Goal: Information Seeking & Learning: Learn about a topic

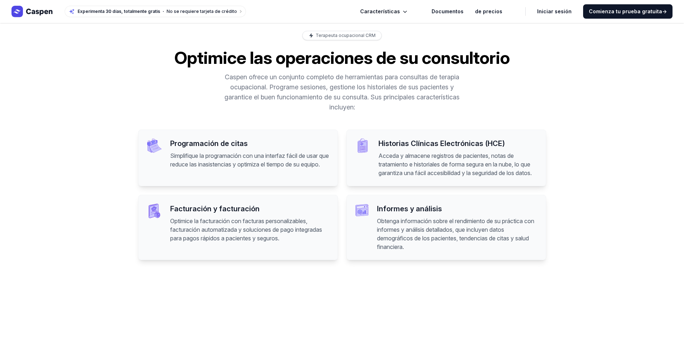
scroll to position [503, 0]
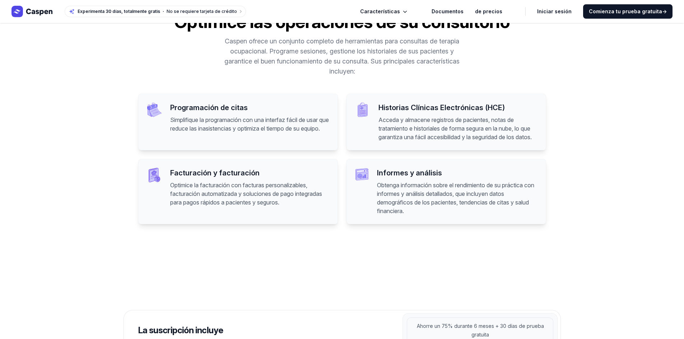
click at [338, 186] on div "Informes y análisis Obtenga información sobre el rendimiento de su práctica con…" at bounding box center [446, 191] width 200 height 65
click at [338, 195] on font "Obtenga información sobre el rendimiento de su práctica con informes y análisis…" at bounding box center [455, 198] width 157 height 33
click at [338, 177] on font "Informes y análisis" at bounding box center [409, 173] width 65 height 9
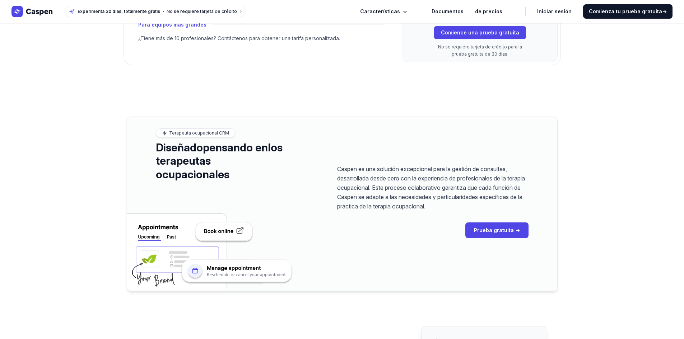
scroll to position [1005, 0]
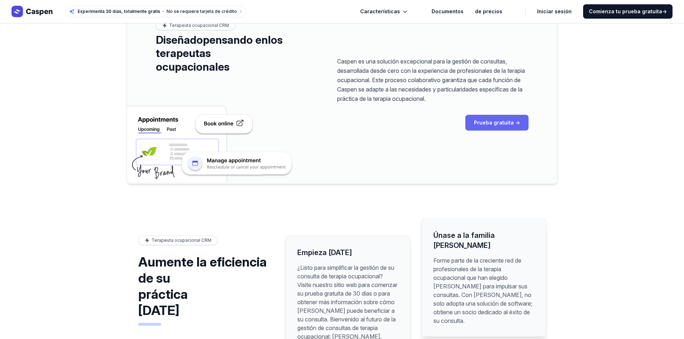
click at [338, 131] on link "Prueba gratuita →" at bounding box center [496, 123] width 63 height 16
click at [338, 126] on font "Prueba gratuita →" at bounding box center [497, 123] width 46 height 6
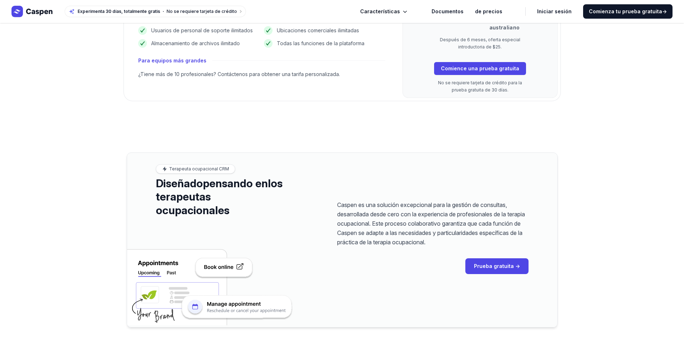
scroll to position [969, 0]
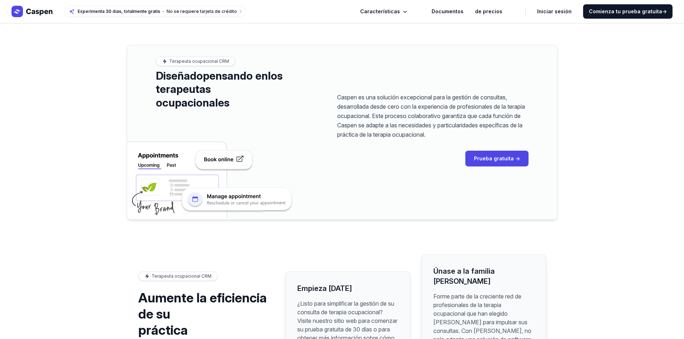
click at [338, 177] on div "Caspen es una solución excepcional para la gestión de consultas, desarrollada d…" at bounding box center [432, 132] width 249 height 174
click at [338, 162] on font "Prueba gratuita →" at bounding box center [497, 158] width 46 height 6
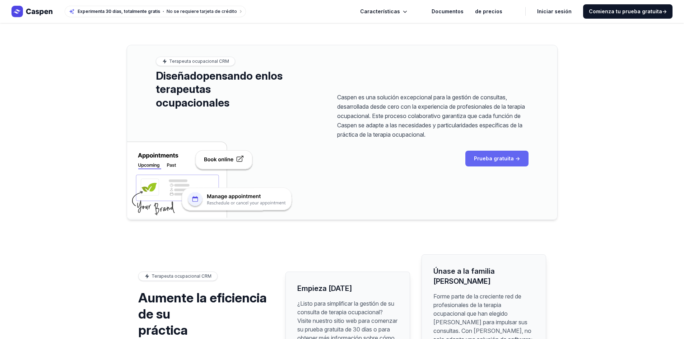
click at [338, 162] on font "Prueba gratuita →" at bounding box center [497, 158] width 46 height 6
drag, startPoint x: 265, startPoint y: 142, endPoint x: 323, endPoint y: 152, distance: 58.3
click at [270, 151] on div "Terapeuta ocupacional CRM Diseñado pensando en los terapeutas ocupacionales" at bounding box center [212, 132] width 170 height 174
click at [338, 152] on div "Caspen es una solución excepcional para la gestión de consultas, desarrollada d…" at bounding box center [432, 132] width 249 height 174
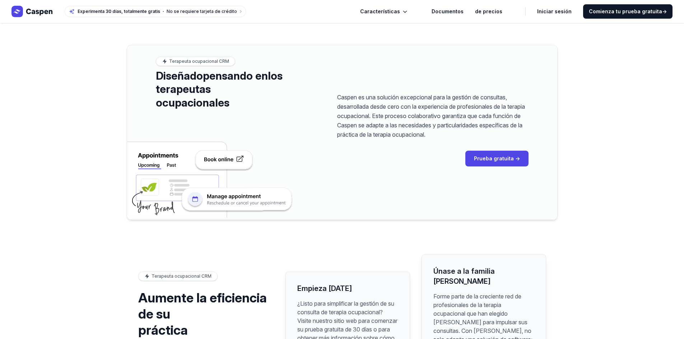
click at [242, 162] on icon at bounding box center [240, 159] width 6 height 6
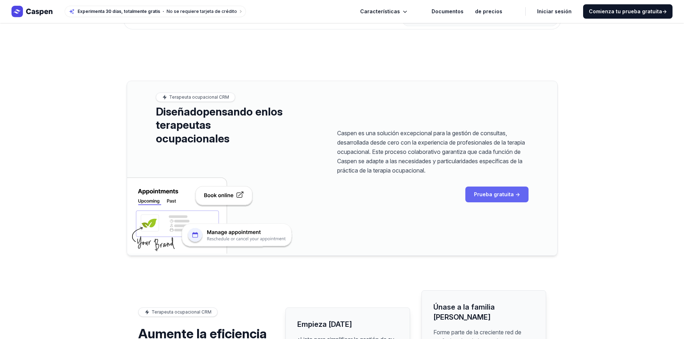
click at [338, 198] on link "Prueba gratuita →" at bounding box center [496, 195] width 63 height 16
click at [338, 197] on font "Prueba gratuita →" at bounding box center [497, 194] width 46 height 6
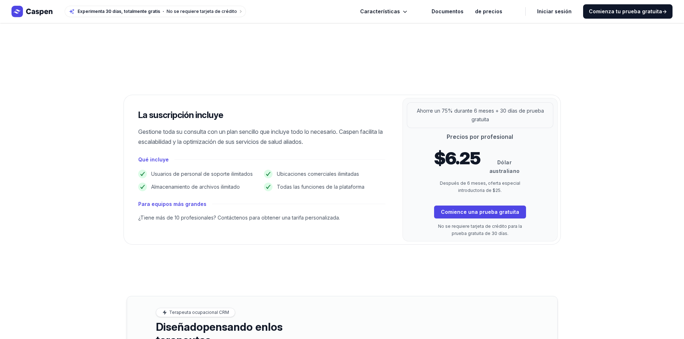
scroll to position [467, 0]
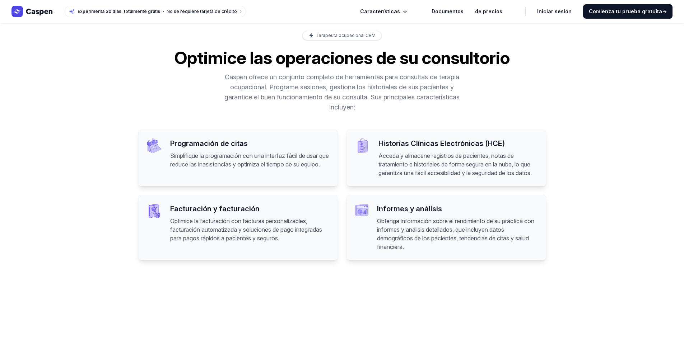
click at [338, 199] on div "Programación de citas Simplifique la programación con una interfaz fácil de usa…" at bounding box center [342, 195] width 408 height 131
click at [338, 177] on font "Acceda y almacene registros de pacientes, notas de tratamiento e historiales de…" at bounding box center [454, 164] width 153 height 24
click at [154, 175] on div "Programación de citas Simplifique la programación con una interfaz fácil de usa…" at bounding box center [238, 158] width 200 height 57
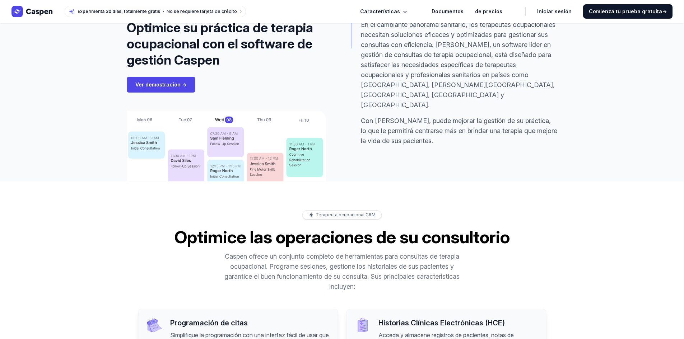
scroll to position [251, 0]
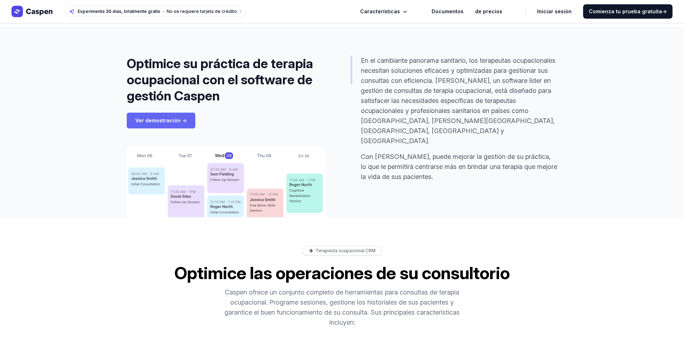
click at [162, 114] on link "Ver demostración →" at bounding box center [161, 121] width 69 height 16
click at [168, 116] on link "Ver demostración →" at bounding box center [161, 121] width 69 height 16
click at [173, 122] on font "Ver demostración →" at bounding box center [160, 120] width 51 height 6
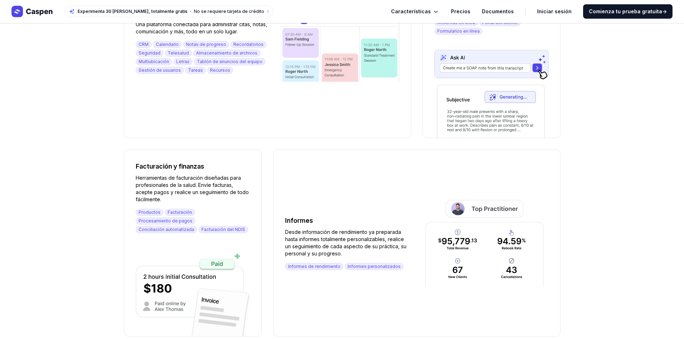
scroll to position [897, 0]
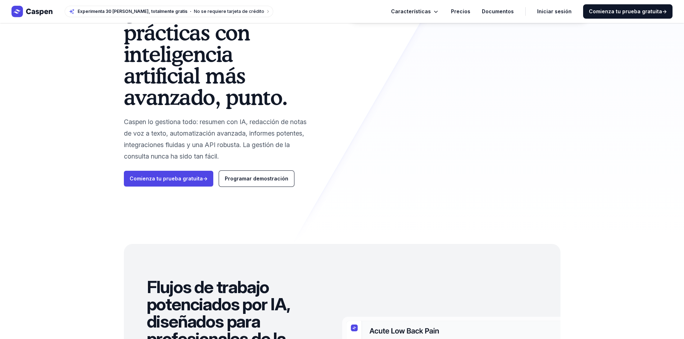
scroll to position [0, 0]
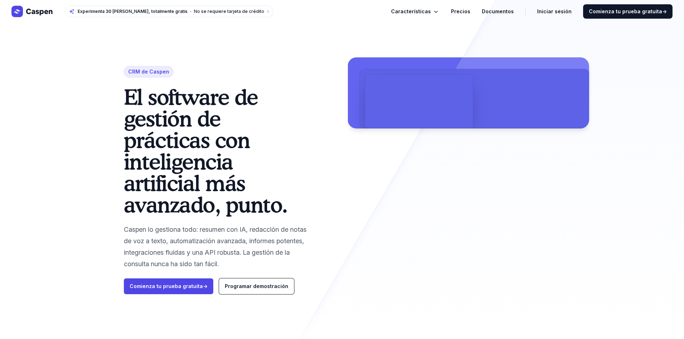
click at [439, 9] on icon "Global" at bounding box center [435, 11] width 7 height 7
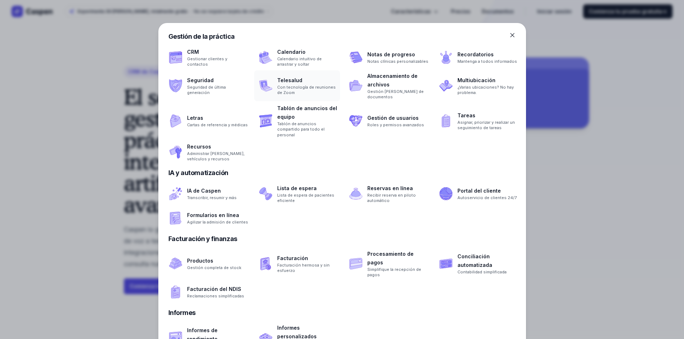
click at [289, 78] on span at bounding box center [297, 85] width 86 height 31
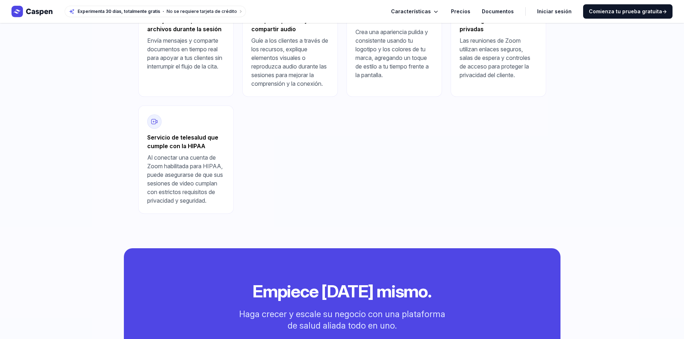
scroll to position [716, 0]
